Goal: Task Accomplishment & Management: Complete application form

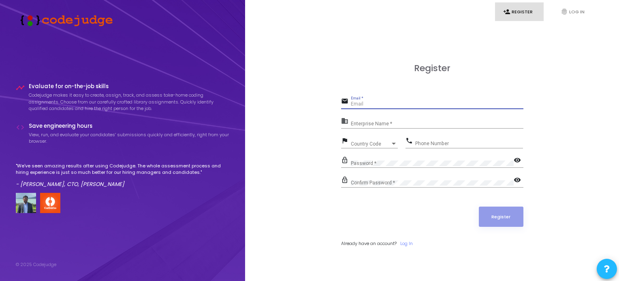
click at [369, 102] on input "Email *" at bounding box center [437, 105] width 172 height 6
type input "[EMAIL_ADDRESS][DOMAIN_NAME]"
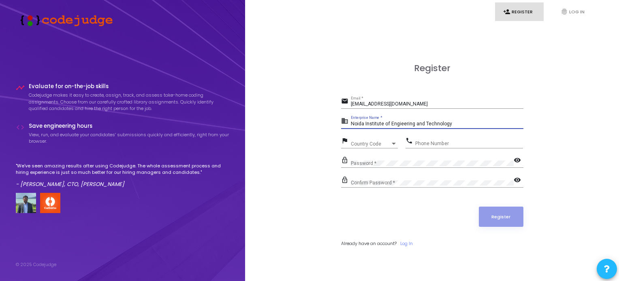
type input "Noida Institute of Engieering and Technology"
click at [374, 141] on div "Country Code Country Code" at bounding box center [374, 142] width 47 height 13
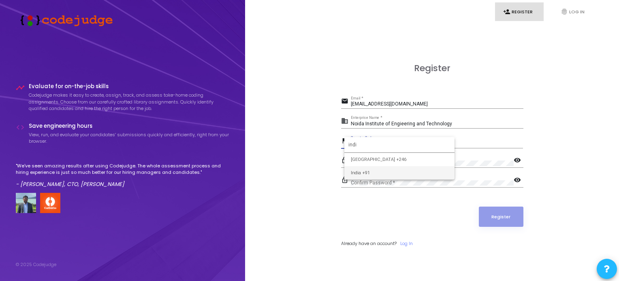
type input "indi"
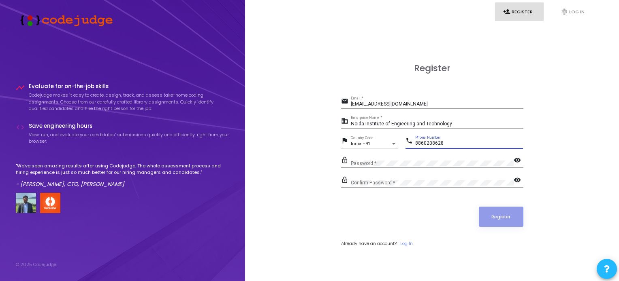
type input "8860208628"
click at [515, 158] on mat-icon "visibility" at bounding box center [518, 161] width 10 height 10
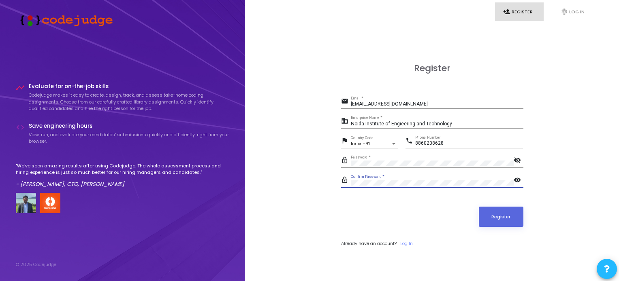
click at [515, 181] on mat-icon "visibility" at bounding box center [518, 181] width 10 height 10
click at [496, 217] on button "Register" at bounding box center [501, 217] width 45 height 20
click at [496, 213] on button "Register" at bounding box center [501, 217] width 45 height 20
